Goal: Information Seeking & Learning: Learn about a topic

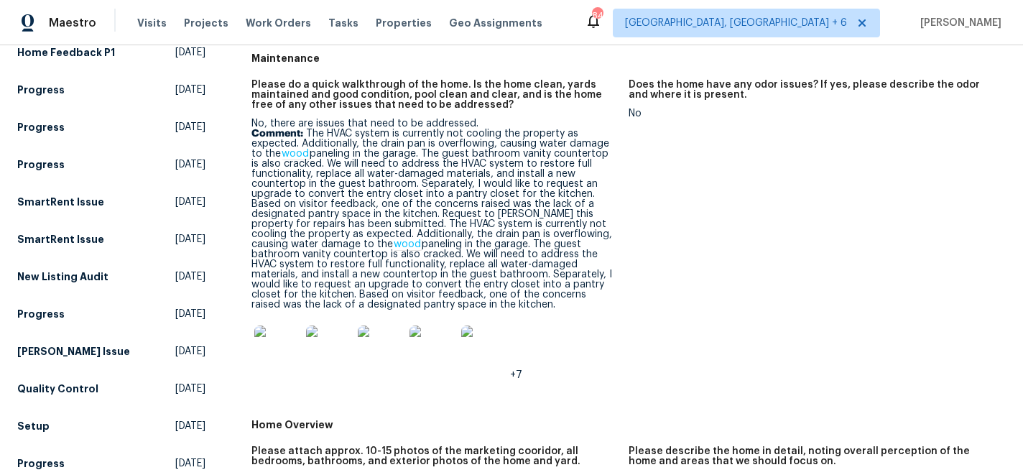
scroll to position [180, 0]
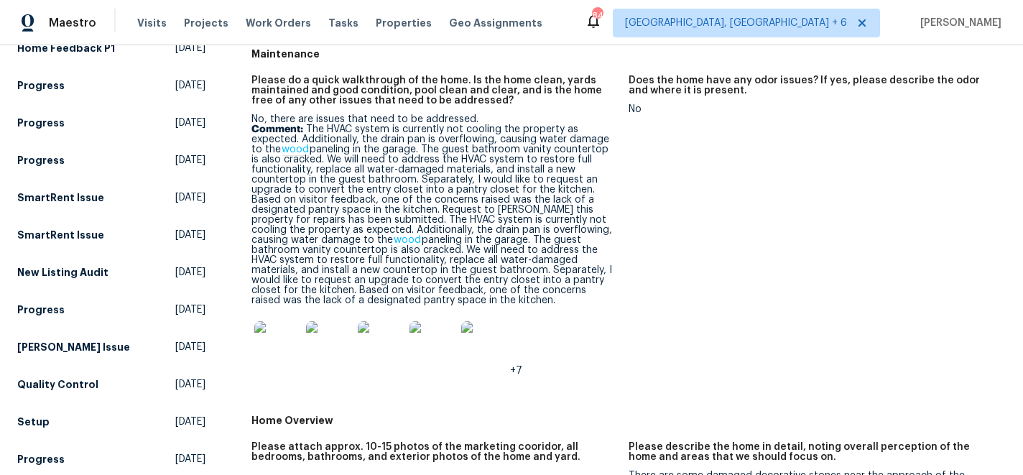
click at [461, 346] on img at bounding box center [484, 344] width 46 height 46
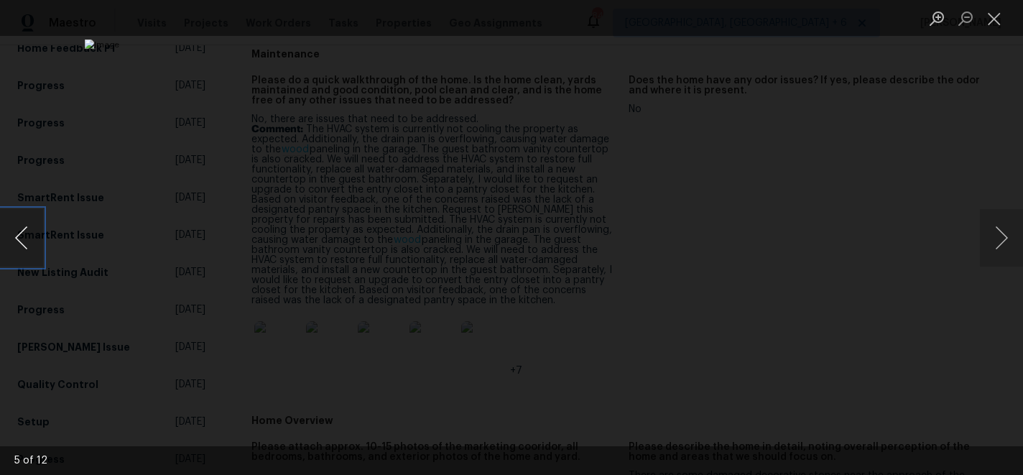
click at [22, 241] on button "Previous image" at bounding box center [21, 237] width 43 height 57
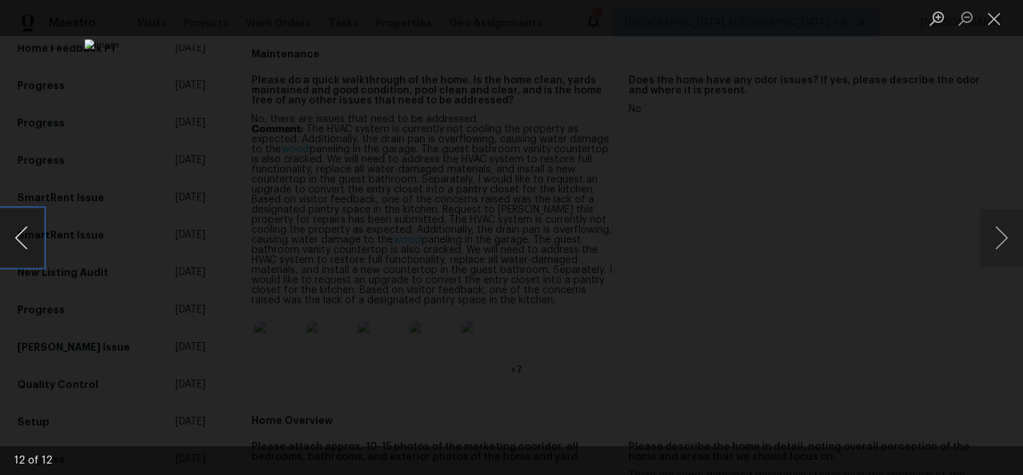
click at [22, 241] on button "Previous image" at bounding box center [21, 237] width 43 height 57
click at [979, 245] on div "Lightbox" at bounding box center [511, 237] width 1023 height 475
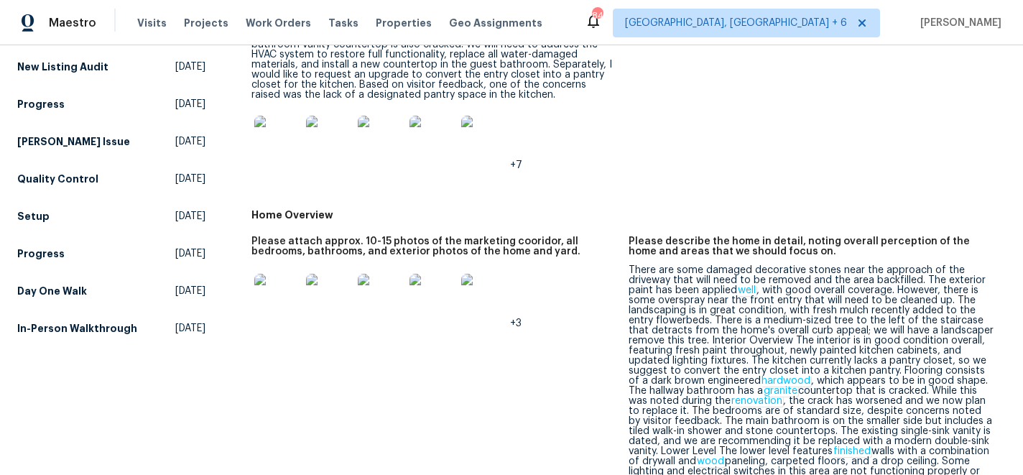
scroll to position [389, 0]
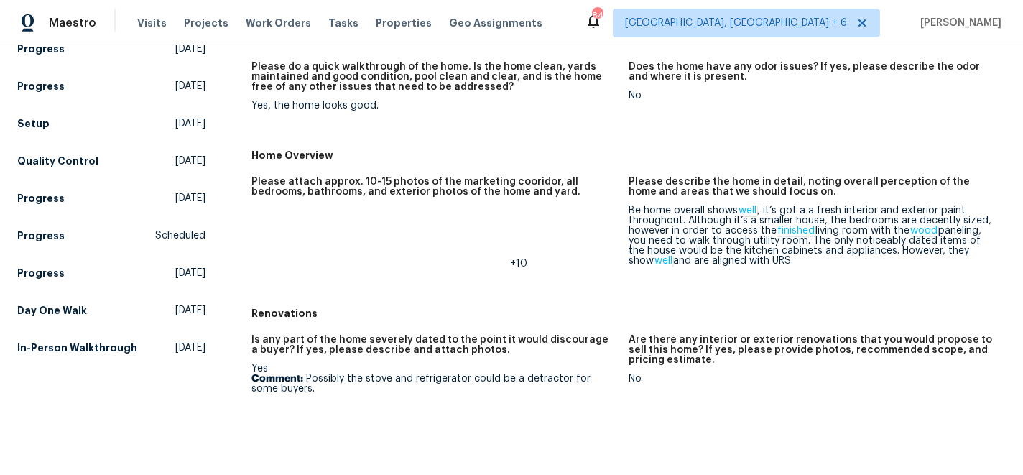
scroll to position [193, 0]
click at [285, 223] on img at bounding box center [277, 238] width 46 height 46
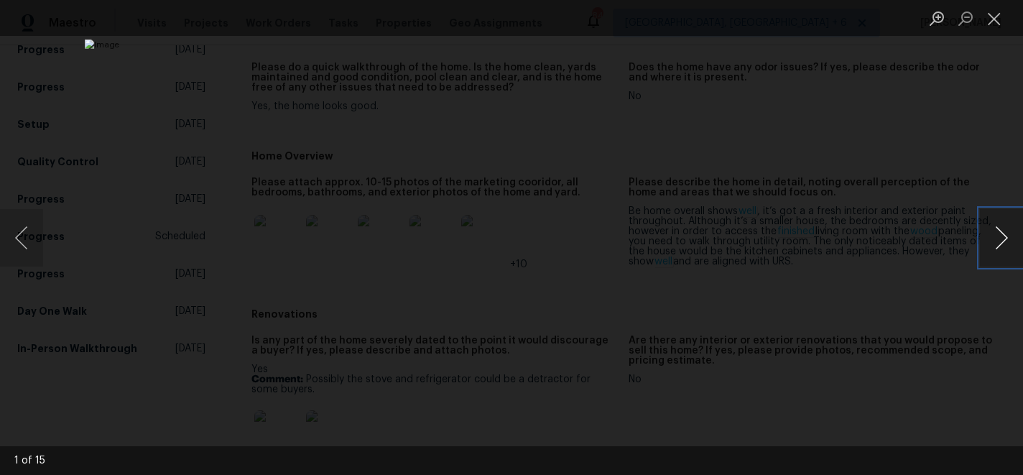
click at [1000, 243] on button "Next image" at bounding box center [1001, 237] width 43 height 57
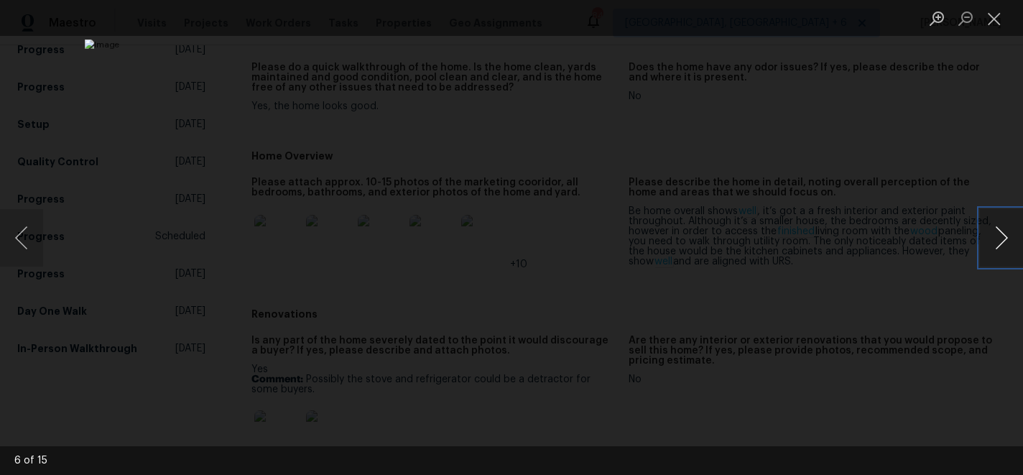
click at [1000, 243] on button "Next image" at bounding box center [1001, 237] width 43 height 57
click at [1001, 243] on button "Next image" at bounding box center [1001, 237] width 43 height 57
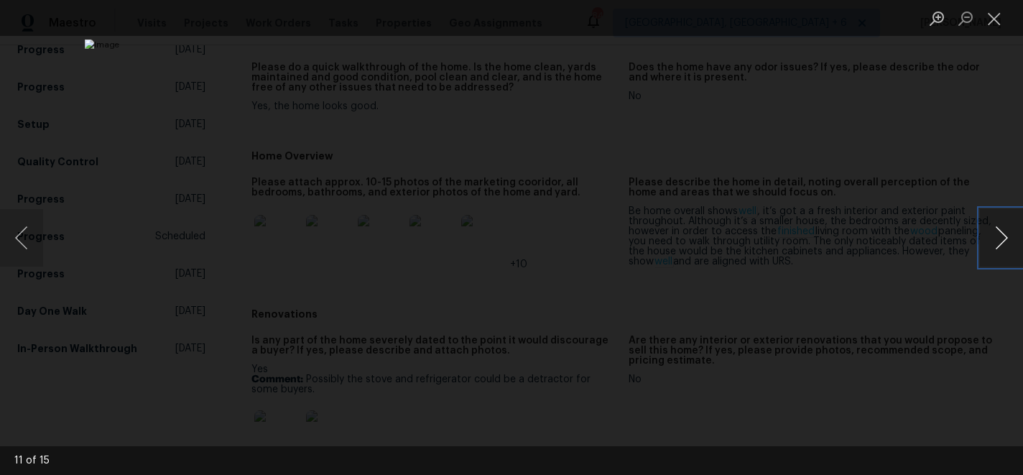
click at [1001, 243] on button "Next image" at bounding box center [1001, 237] width 43 height 57
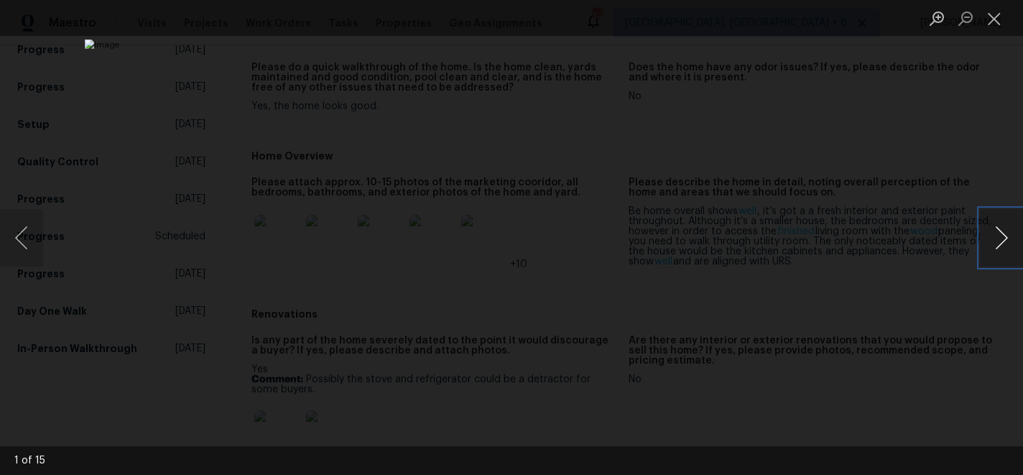
click at [1001, 243] on button "Next image" at bounding box center [1001, 237] width 43 height 57
click at [1000, 16] on button "Close lightbox" at bounding box center [994, 18] width 29 height 25
